Goal: Task Accomplishment & Management: Manage account settings

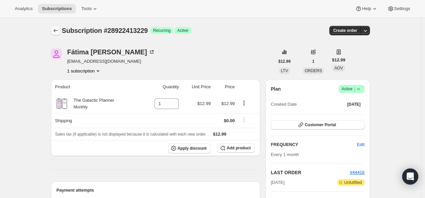
click at [59, 32] on icon "Subscriptions" at bounding box center [55, 30] width 7 height 7
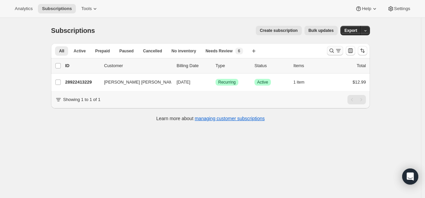
click at [332, 49] on icon "Search and filter results" at bounding box center [332, 51] width 4 height 4
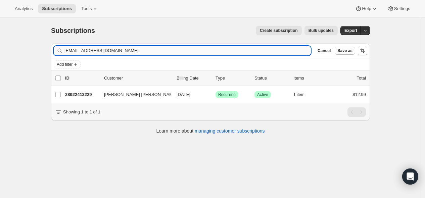
click at [249, 52] on input "[EMAIL_ADDRESS][DOMAIN_NAME]" at bounding box center [187, 50] width 246 height 9
click at [247, 51] on input "[EMAIL_ADDRESS][DOMAIN_NAME]" at bounding box center [187, 50] width 246 height 9
type input "[EMAIL_ADDRESS][DOMAIN_NAME]"
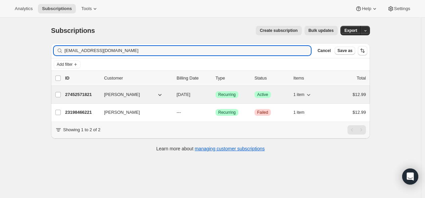
click at [85, 93] on p "27452571821" at bounding box center [82, 94] width 34 height 7
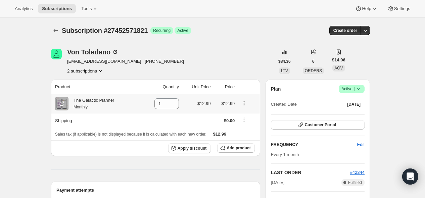
click at [246, 104] on icon "Product actions" at bounding box center [244, 103] width 7 height 7
click at [247, 117] on span "Swap variant" at bounding box center [245, 115] width 25 height 5
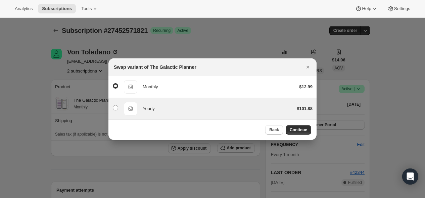
click at [205, 108] on div "Yearly" at bounding box center [217, 108] width 149 height 7
radio input "false"
radio input "true"
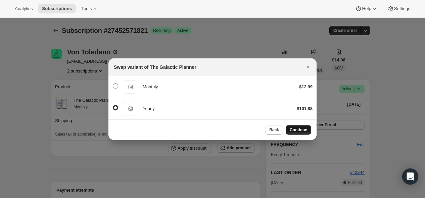
click at [303, 131] on span "Continue" at bounding box center [298, 129] width 17 height 5
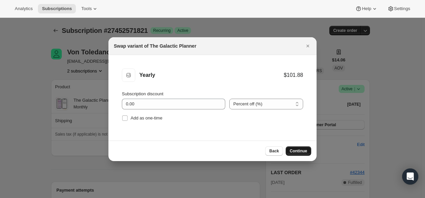
click at [297, 150] on span "Continue" at bounding box center [298, 150] width 17 height 5
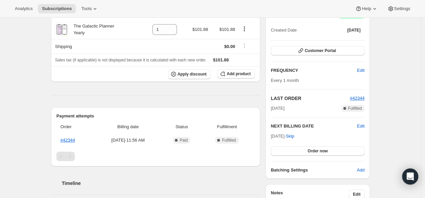
scroll to position [74, 0]
click at [364, 67] on span "Edit" at bounding box center [360, 70] width 7 height 7
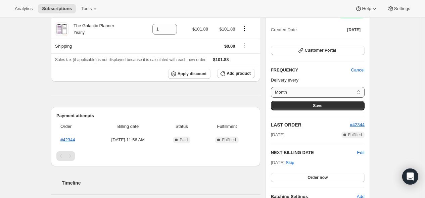
click at [361, 92] on select "Month Custom..." at bounding box center [318, 92] width 94 height 11
select select "custom"
click at [272, 87] on select "Month Custom..." at bounding box center [318, 92] width 94 height 11
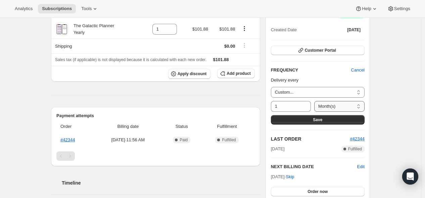
click at [344, 105] on select "Day(s) Week(s) Month(s) Year(s)" at bounding box center [339, 106] width 50 height 11
select select "YEAR"
click at [317, 101] on select "Day(s) Week(s) Month(s) Year(s)" at bounding box center [339, 106] width 50 height 11
click at [331, 119] on button "Save" at bounding box center [318, 119] width 94 height 9
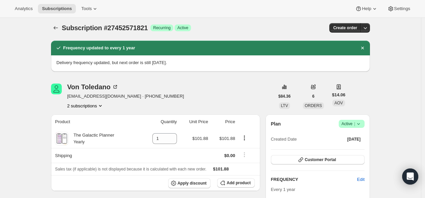
scroll to position [0, 0]
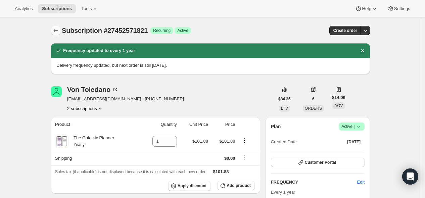
click at [58, 30] on icon "Subscriptions" at bounding box center [55, 30] width 7 height 7
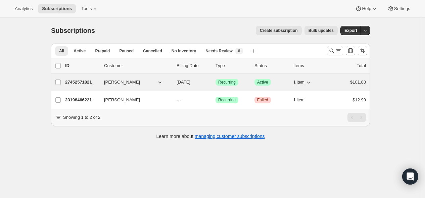
click at [158, 84] on icon "button" at bounding box center [159, 82] width 7 height 7
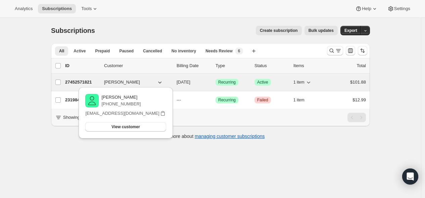
click at [126, 82] on span "[PERSON_NAME]" at bounding box center [122, 82] width 36 height 7
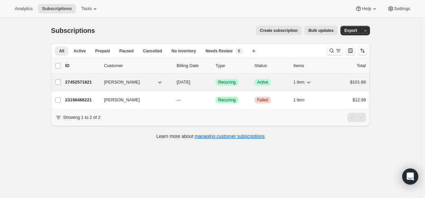
click at [111, 83] on span "[PERSON_NAME]" at bounding box center [122, 82] width 36 height 7
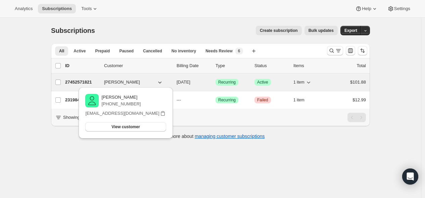
click at [99, 82] on p "27452571821" at bounding box center [82, 82] width 34 height 7
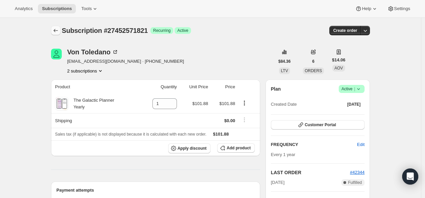
click at [56, 30] on icon "Subscriptions" at bounding box center [56, 30] width 4 height 3
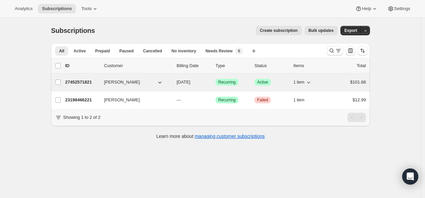
click at [128, 82] on span "[PERSON_NAME]" at bounding box center [122, 82] width 36 height 7
